Goal: Complete application form

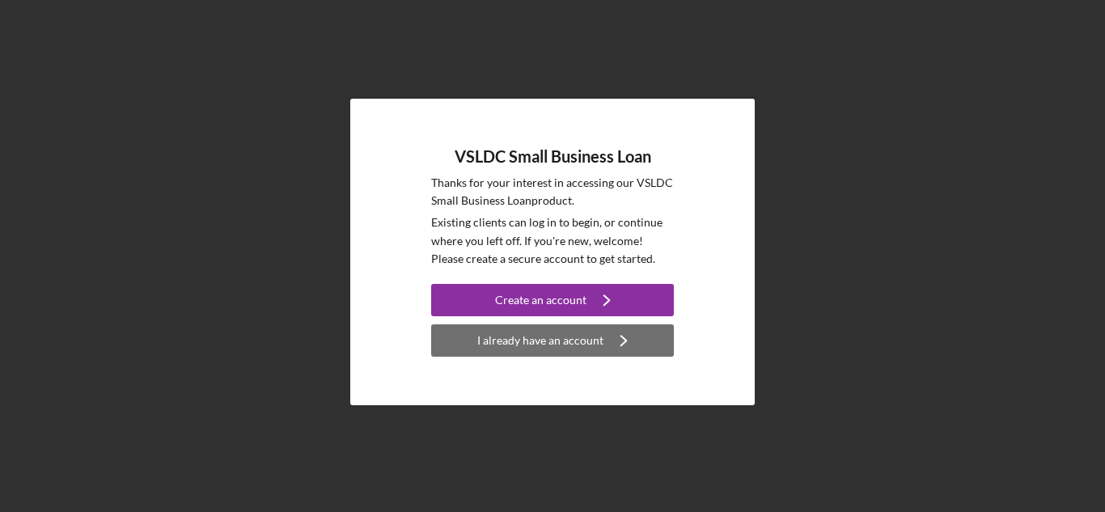
click at [569, 344] on div "I already have an account" at bounding box center [540, 340] width 126 height 32
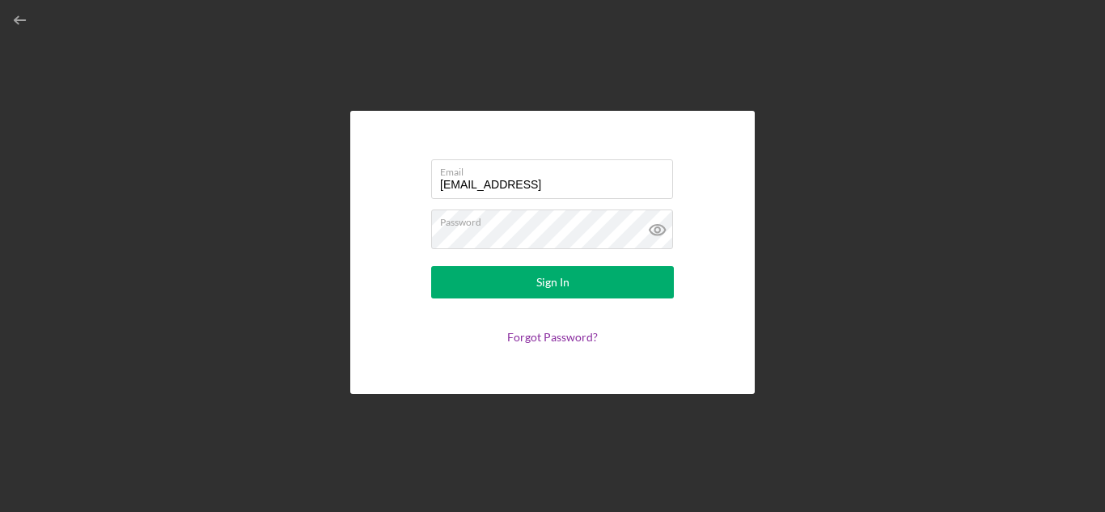
type input "[EMAIL_ADDRESS][DOMAIN_NAME]"
click at [366, 222] on div "Email [EMAIL_ADDRESS][DOMAIN_NAME] Password Sign In Forgot Password?" at bounding box center [552, 252] width 404 height 283
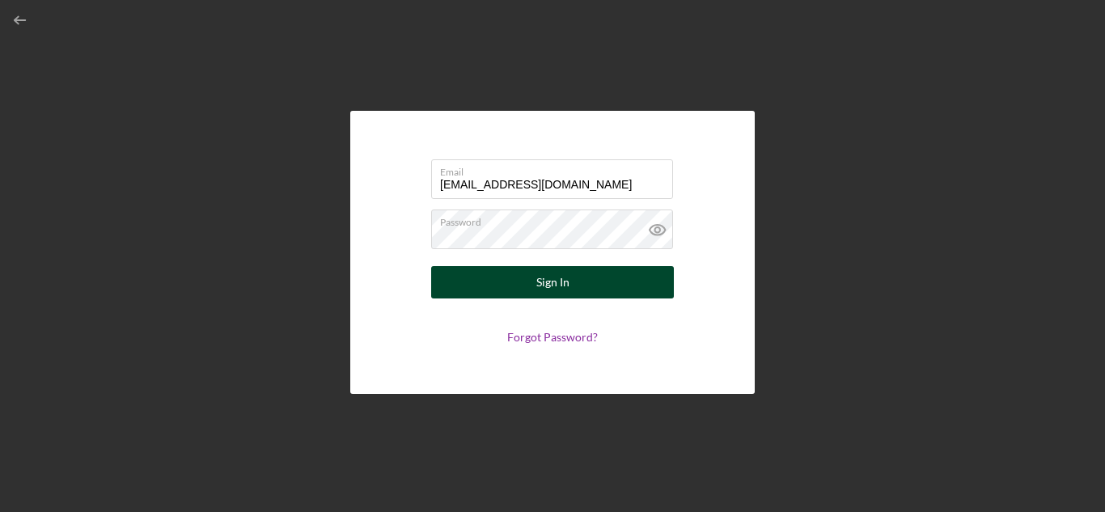
click at [523, 291] on button "Sign In" at bounding box center [552, 282] width 243 height 32
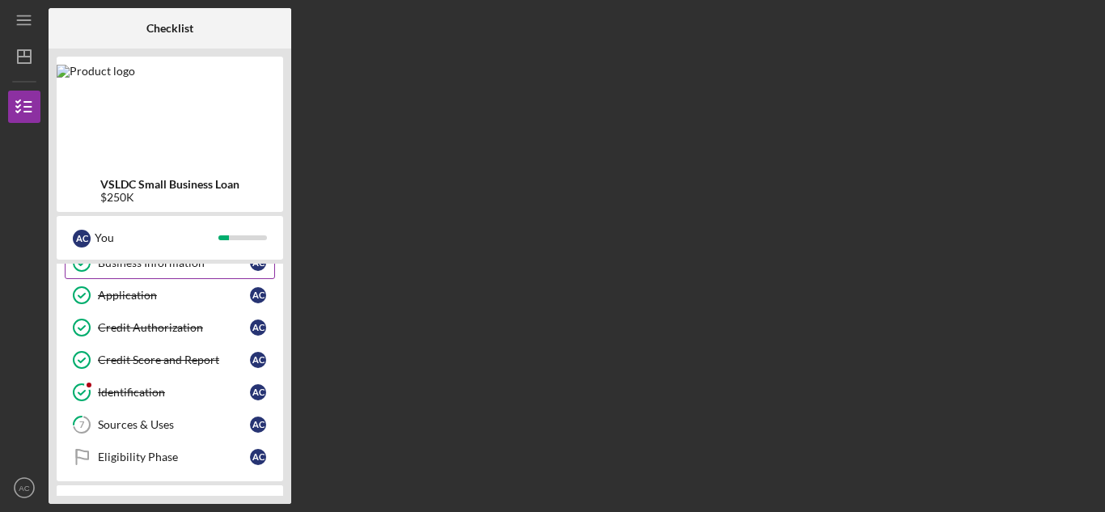
scroll to position [95, 0]
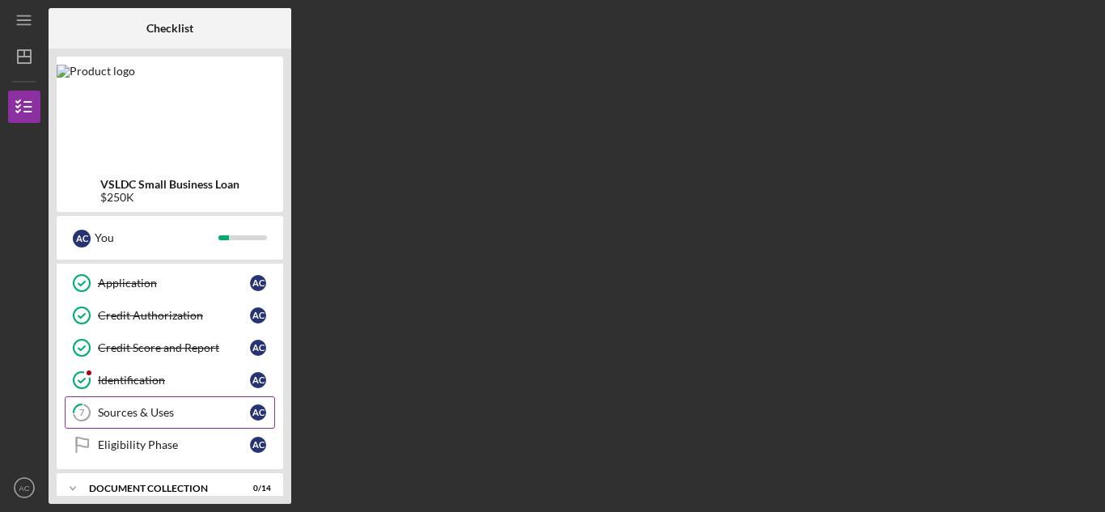
click at [181, 406] on div "Sources & Uses" at bounding box center [174, 412] width 152 height 13
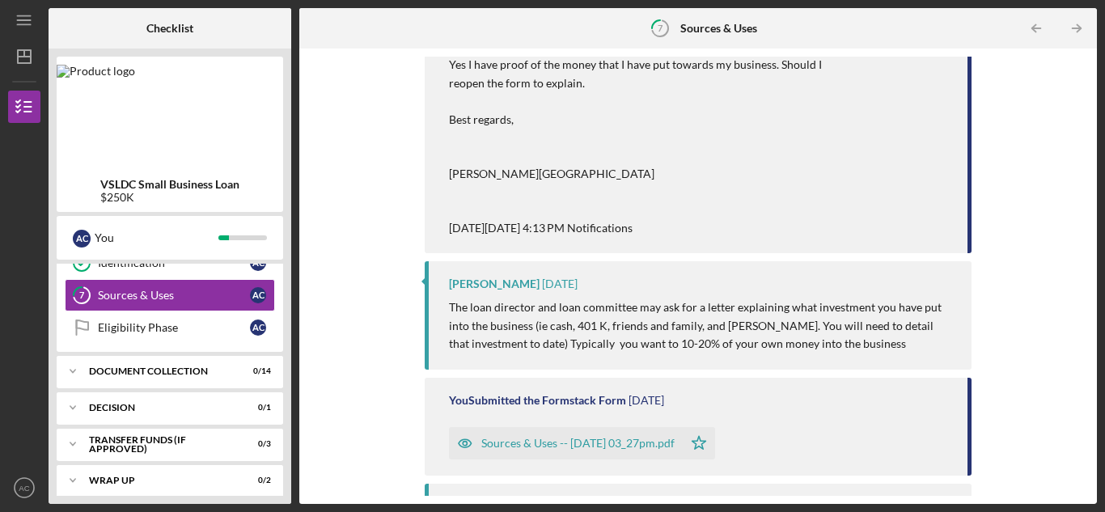
scroll to position [1802, 0]
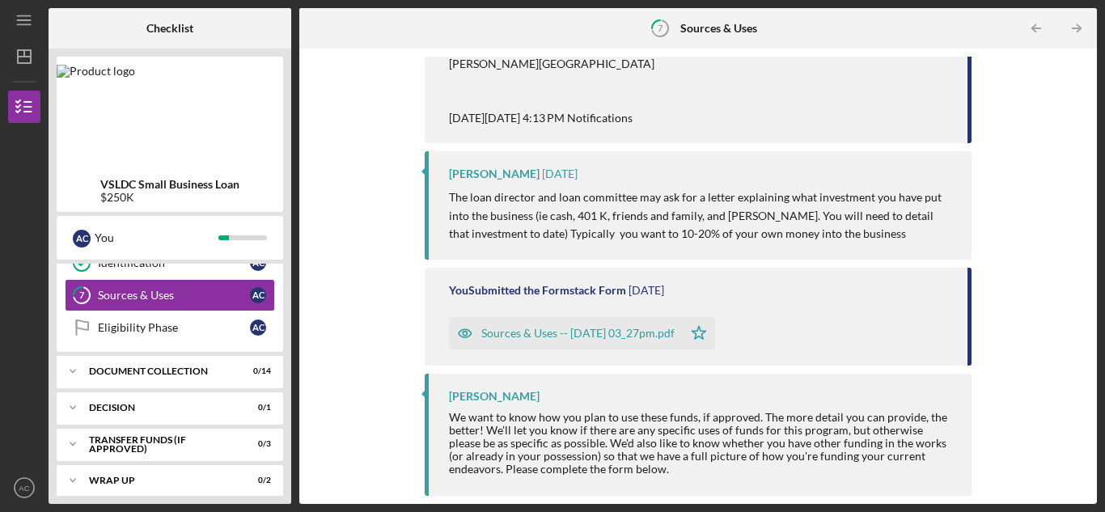
click at [486, 332] on div "Sources & Uses -- [DATE] 03_27pm.pdf" at bounding box center [577, 333] width 193 height 13
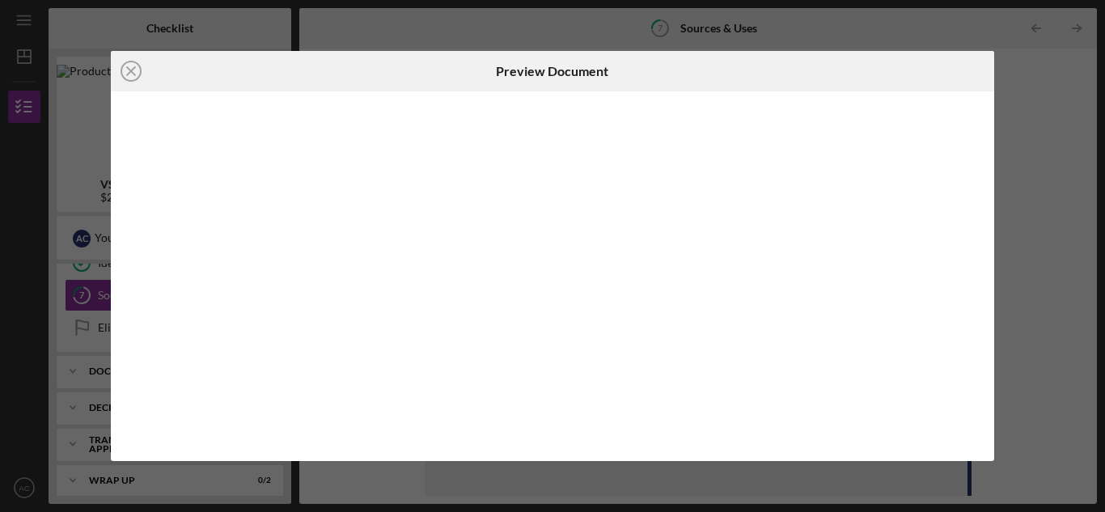
scroll to position [1802, 0]
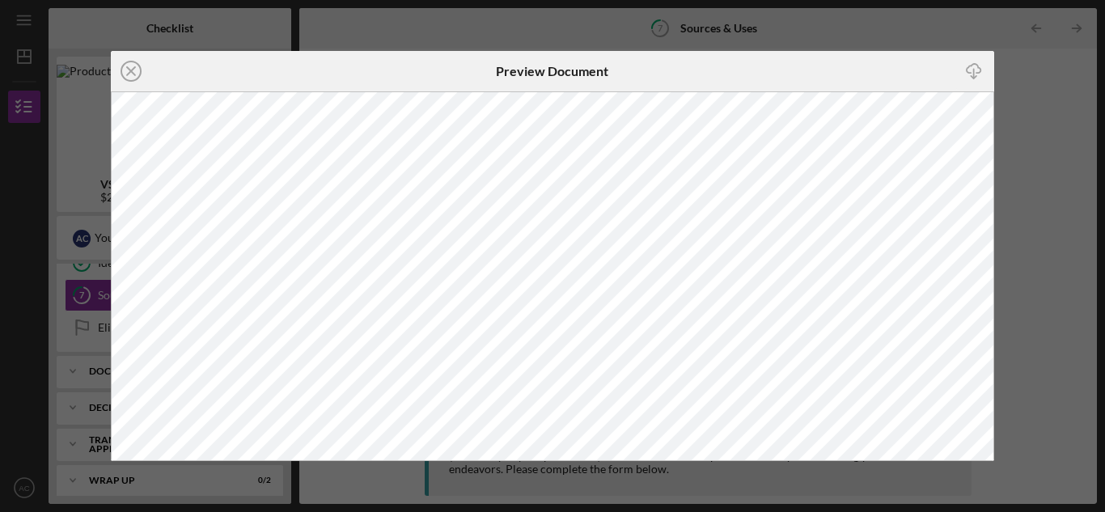
click at [458, 33] on div "Icon/Close Preview Document Icon/Download" at bounding box center [552, 256] width 1105 height 512
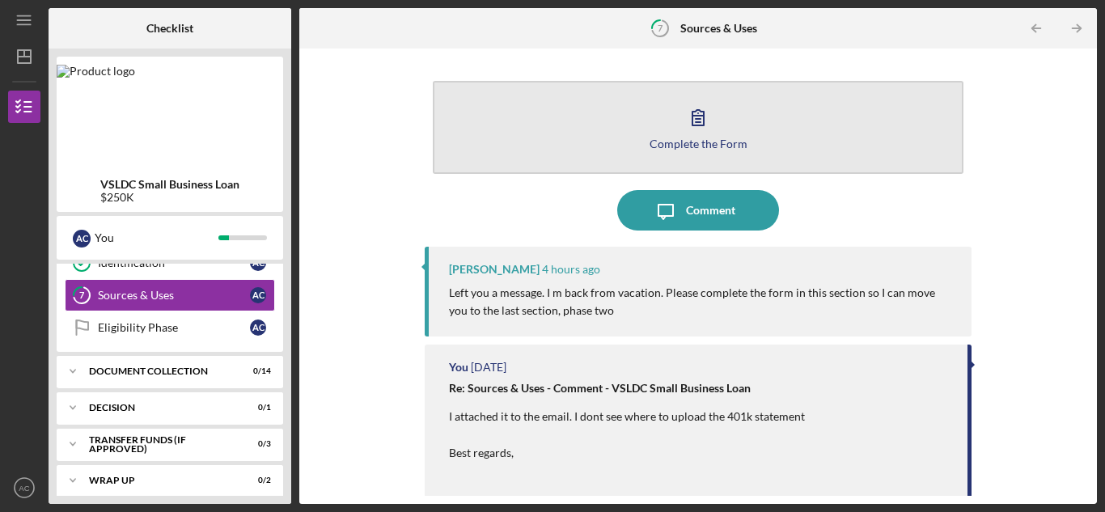
click at [682, 108] on icon "button" at bounding box center [698, 117] width 40 height 40
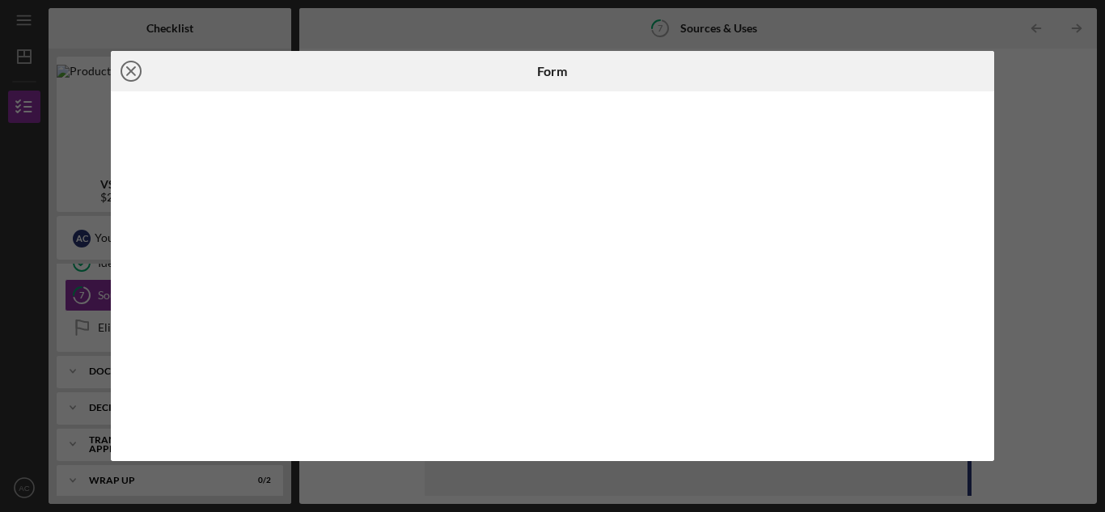
click at [137, 70] on icon "Icon/Close" at bounding box center [131, 71] width 40 height 40
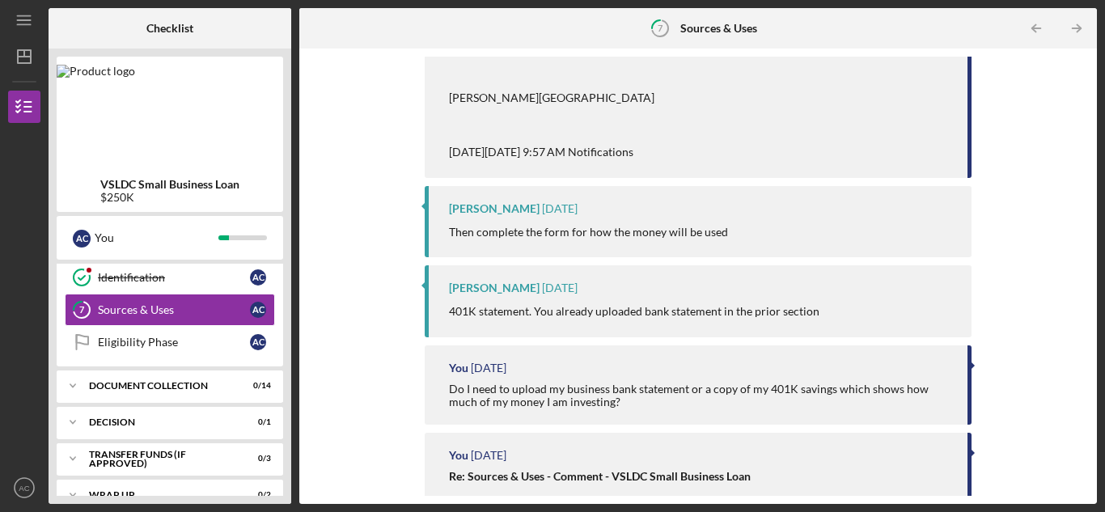
scroll to position [965, 0]
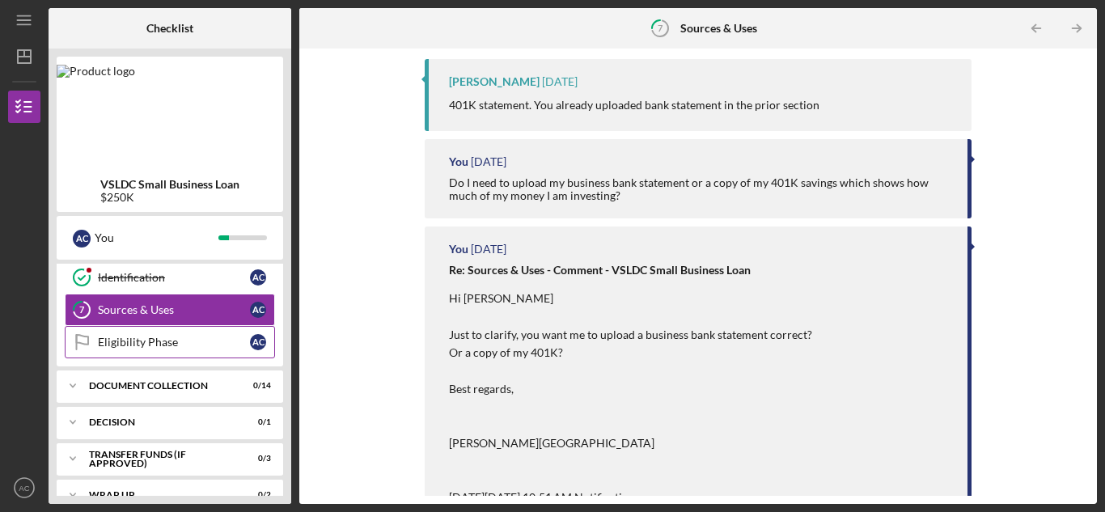
click at [184, 349] on div "Eligibility Phase" at bounding box center [174, 342] width 152 height 13
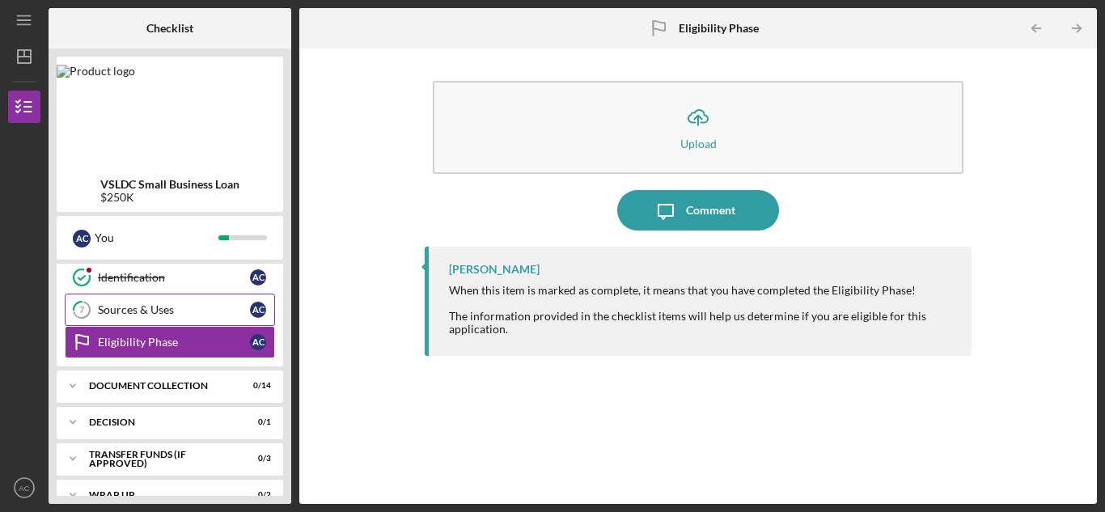
click at [162, 303] on div "Sources & Uses" at bounding box center [174, 309] width 152 height 13
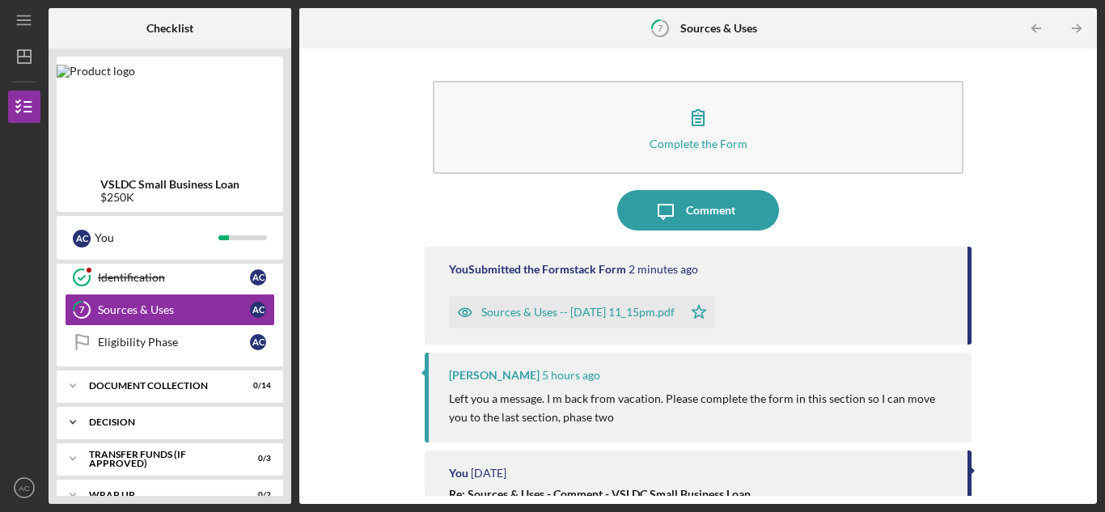
scroll to position [222, 0]
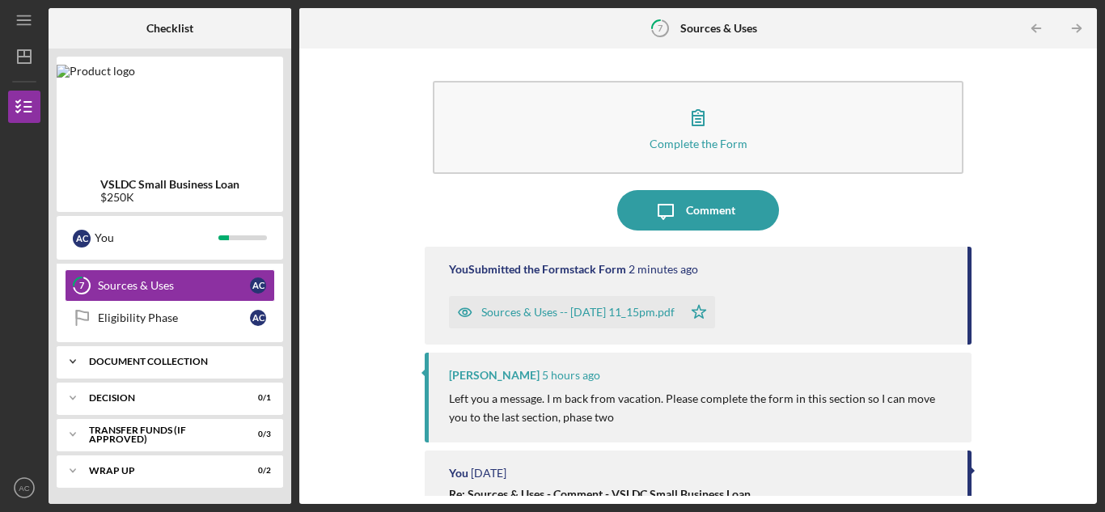
click at [151, 349] on div "Icon/Expander Document Collection 0 / 14" at bounding box center [170, 361] width 226 height 32
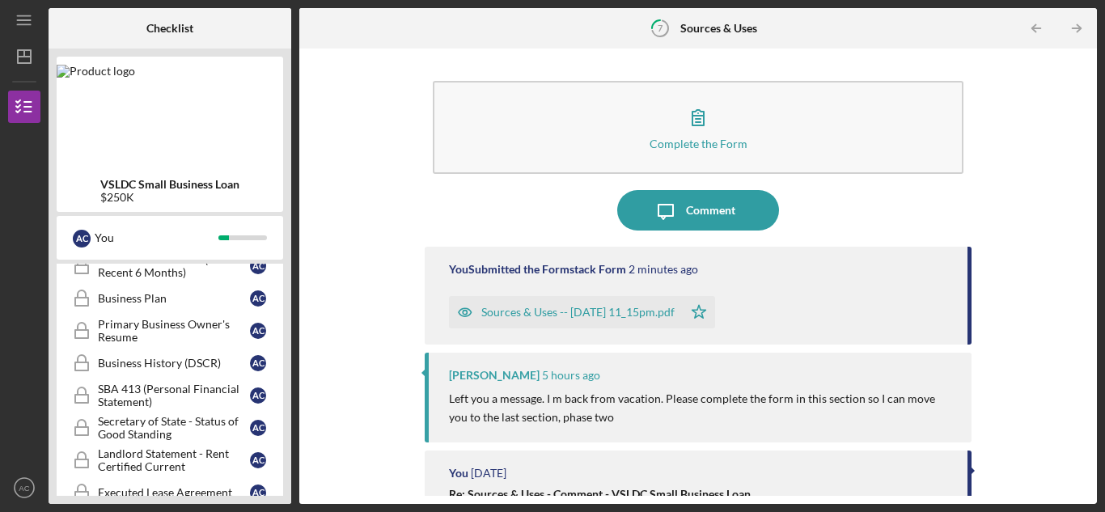
scroll to position [484, 0]
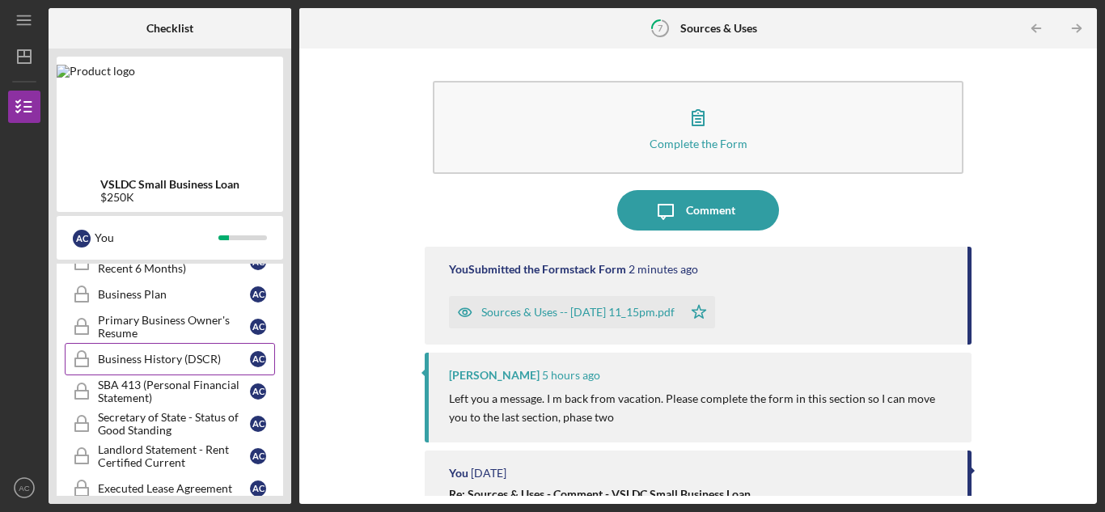
click at [162, 362] on div "Business History (DSCR)" at bounding box center [174, 359] width 152 height 13
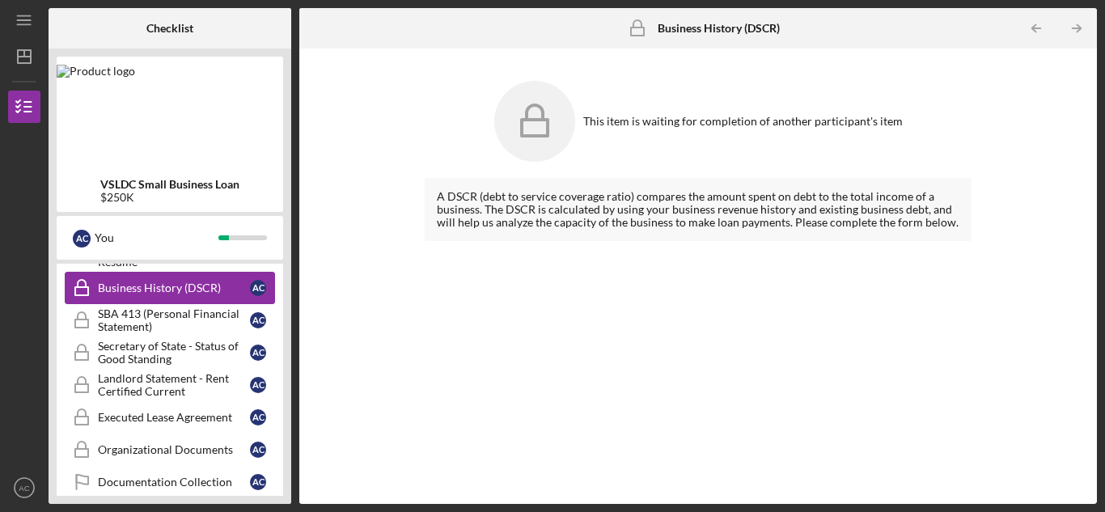
scroll to position [556, 0]
click at [171, 314] on div "SBA 413 (Personal Financial Statement)" at bounding box center [174, 320] width 152 height 26
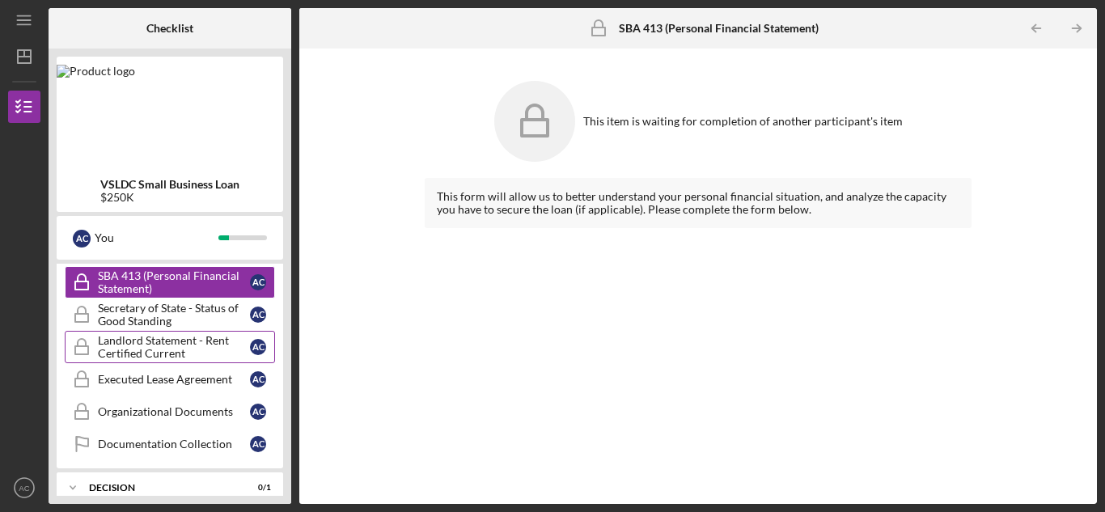
scroll to position [594, 0]
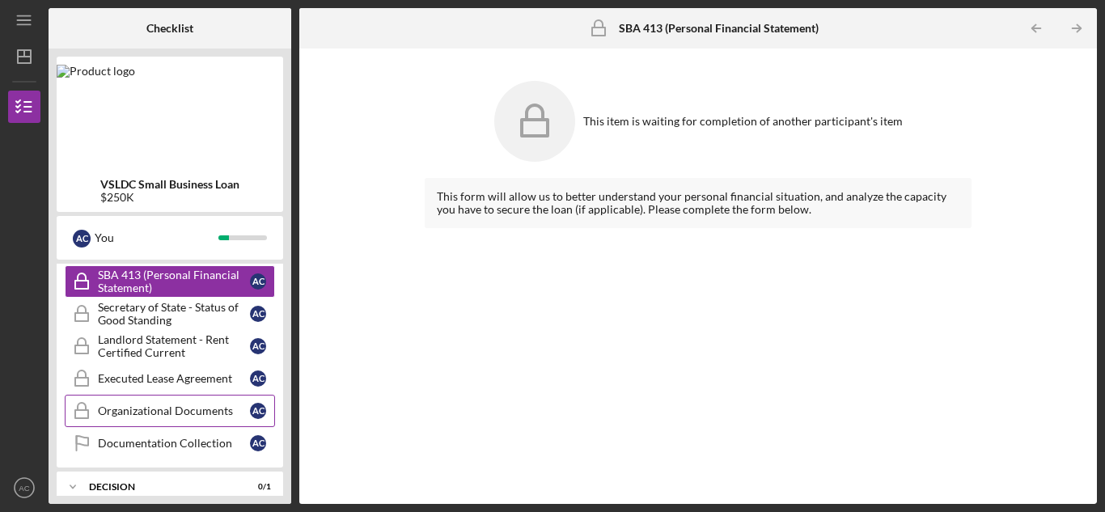
click at [148, 409] on div "Organizational Documents" at bounding box center [174, 410] width 152 height 13
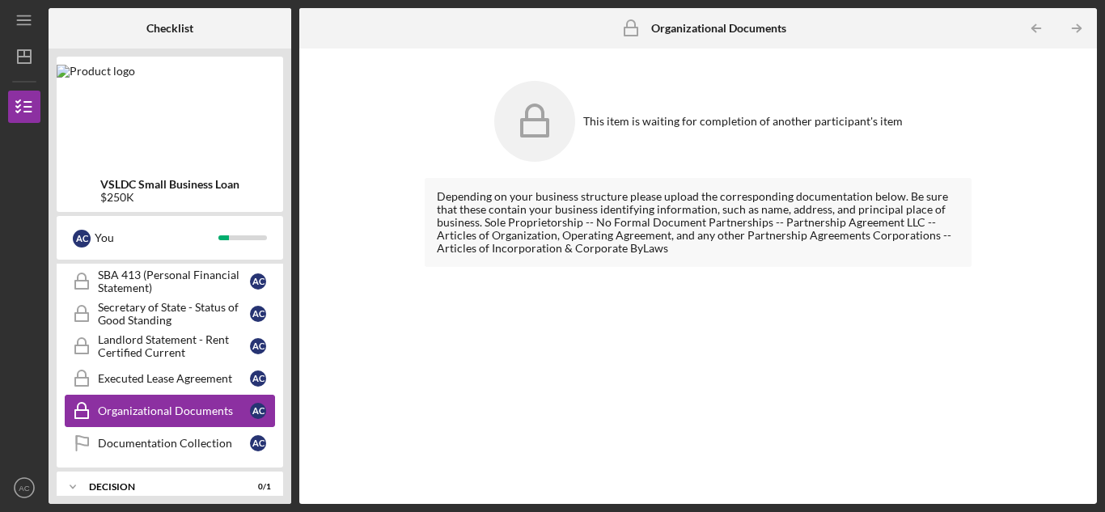
scroll to position [683, 0]
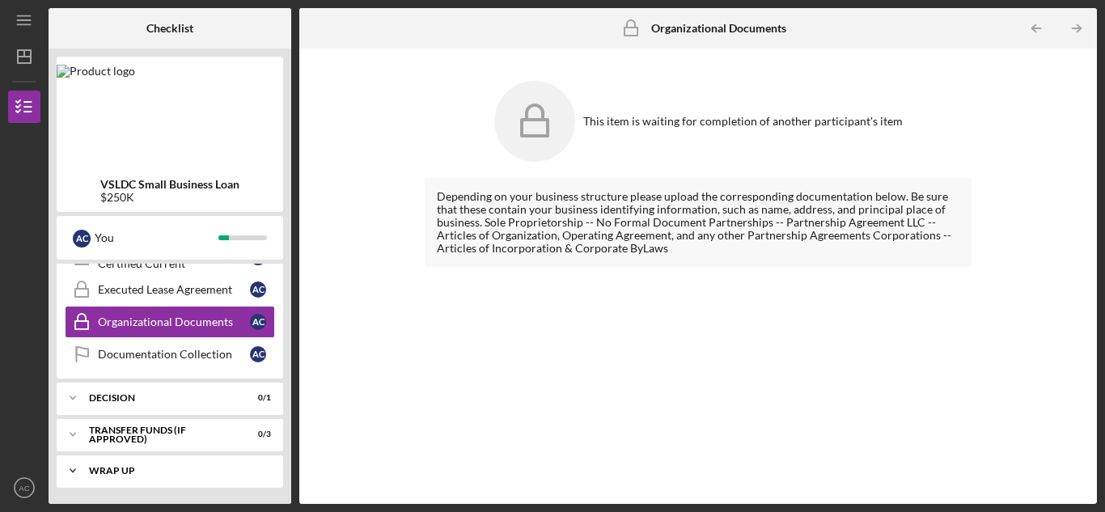
click at [112, 477] on div "Icon/Expander Wrap Up 0 / 2" at bounding box center [170, 471] width 226 height 32
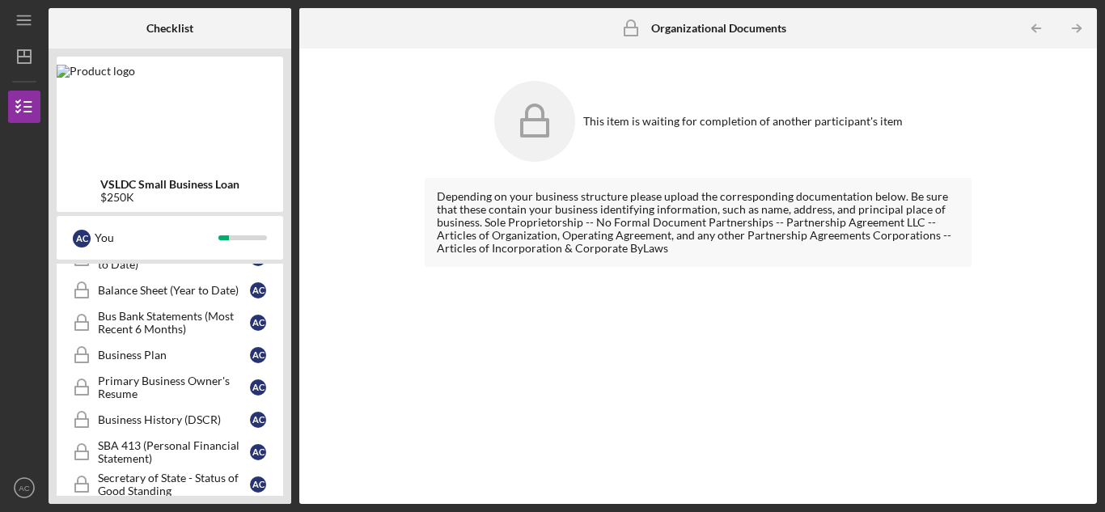
scroll to position [423, 0]
click at [465, 301] on div "Depending on your business structure please upload the corresponding documentat…" at bounding box center [698, 329] width 547 height 302
